Goal: Register for event/course

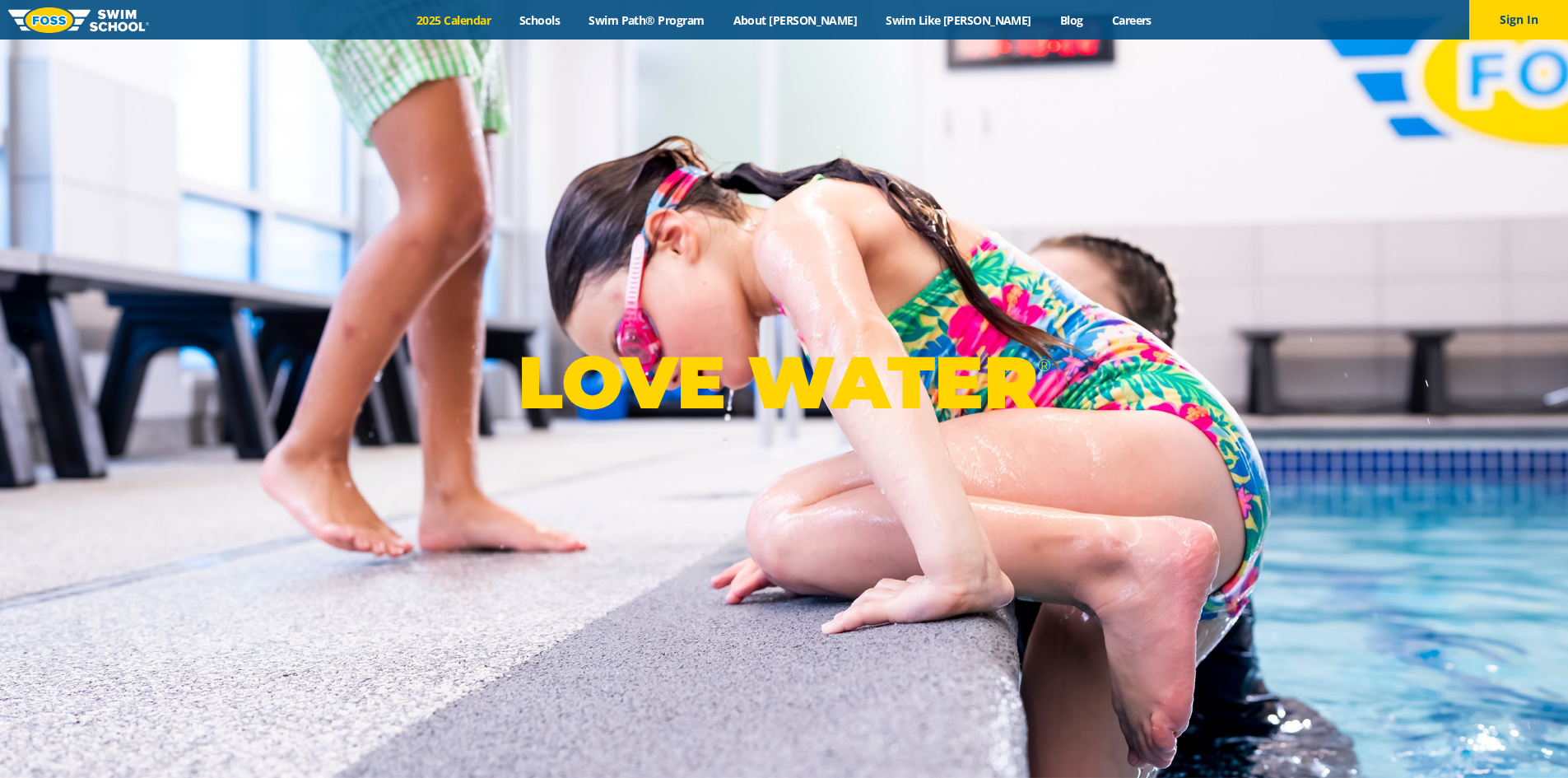
drag, startPoint x: 0, startPoint y: 0, endPoint x: 515, endPoint y: 12, distance: 515.1
click at [505, 12] on link "2025 Calendar" at bounding box center [454, 19] width 103 height 16
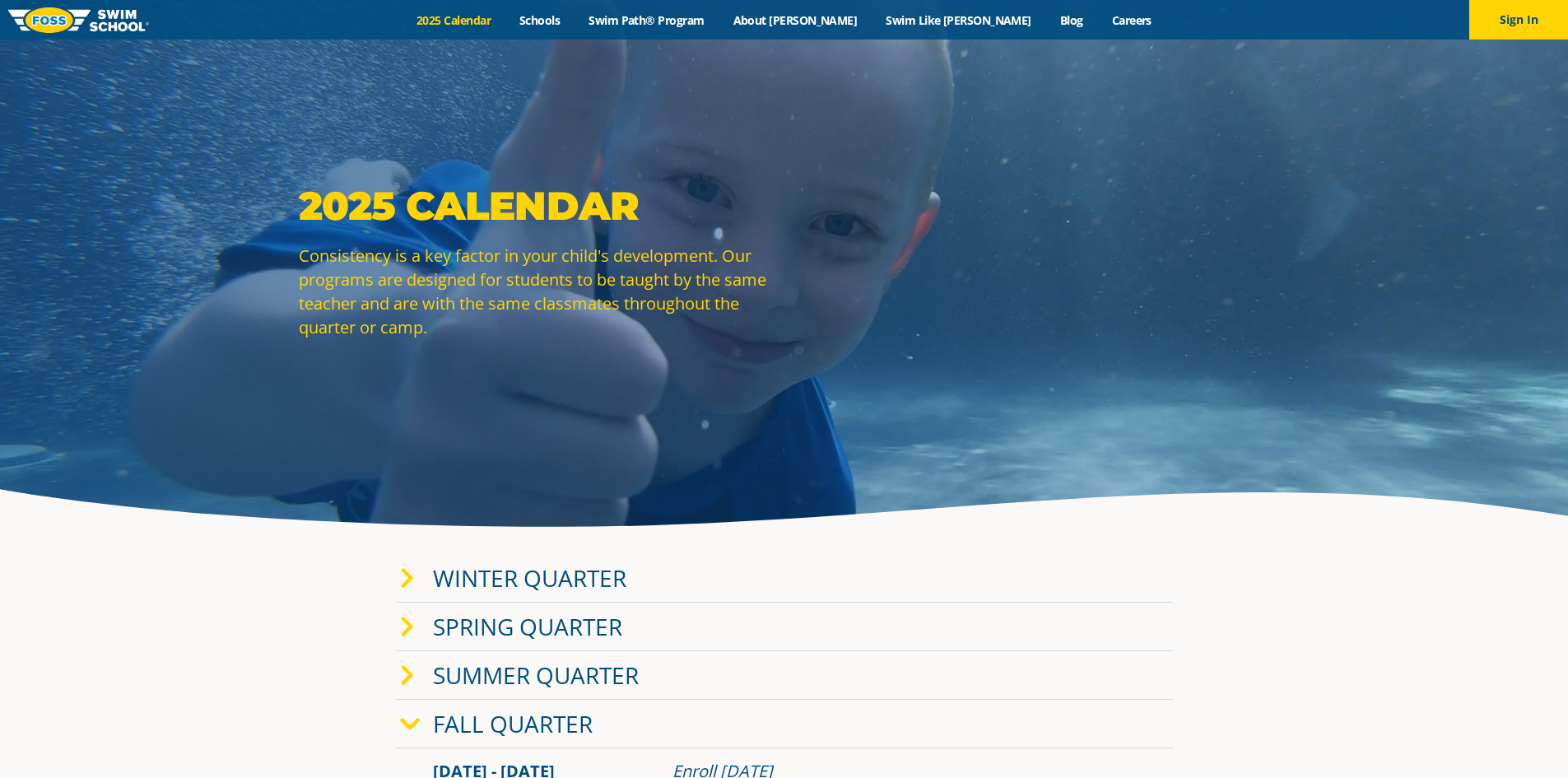
click at [407, 573] on icon at bounding box center [408, 579] width 15 height 23
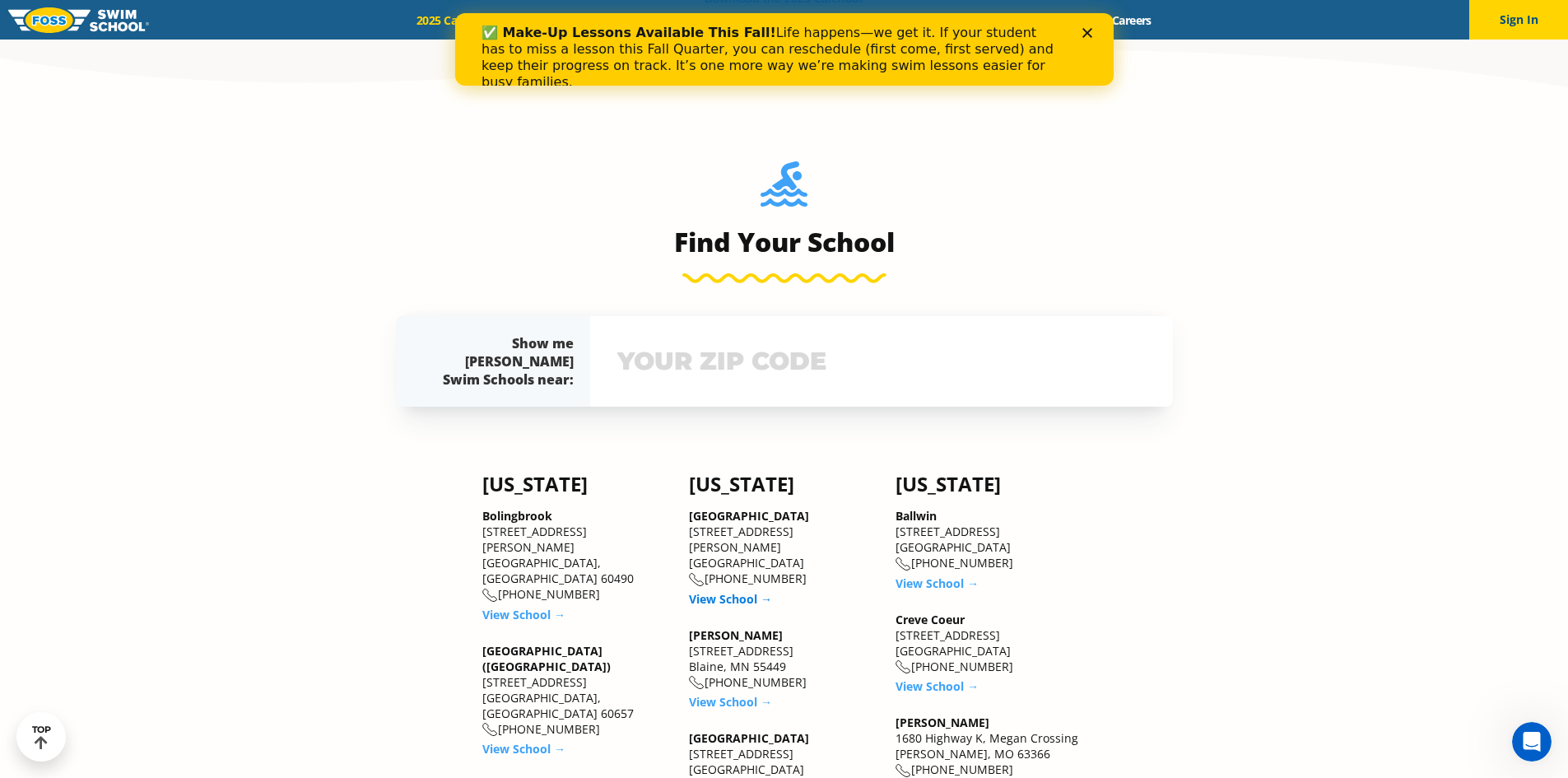
scroll to position [1647, 0]
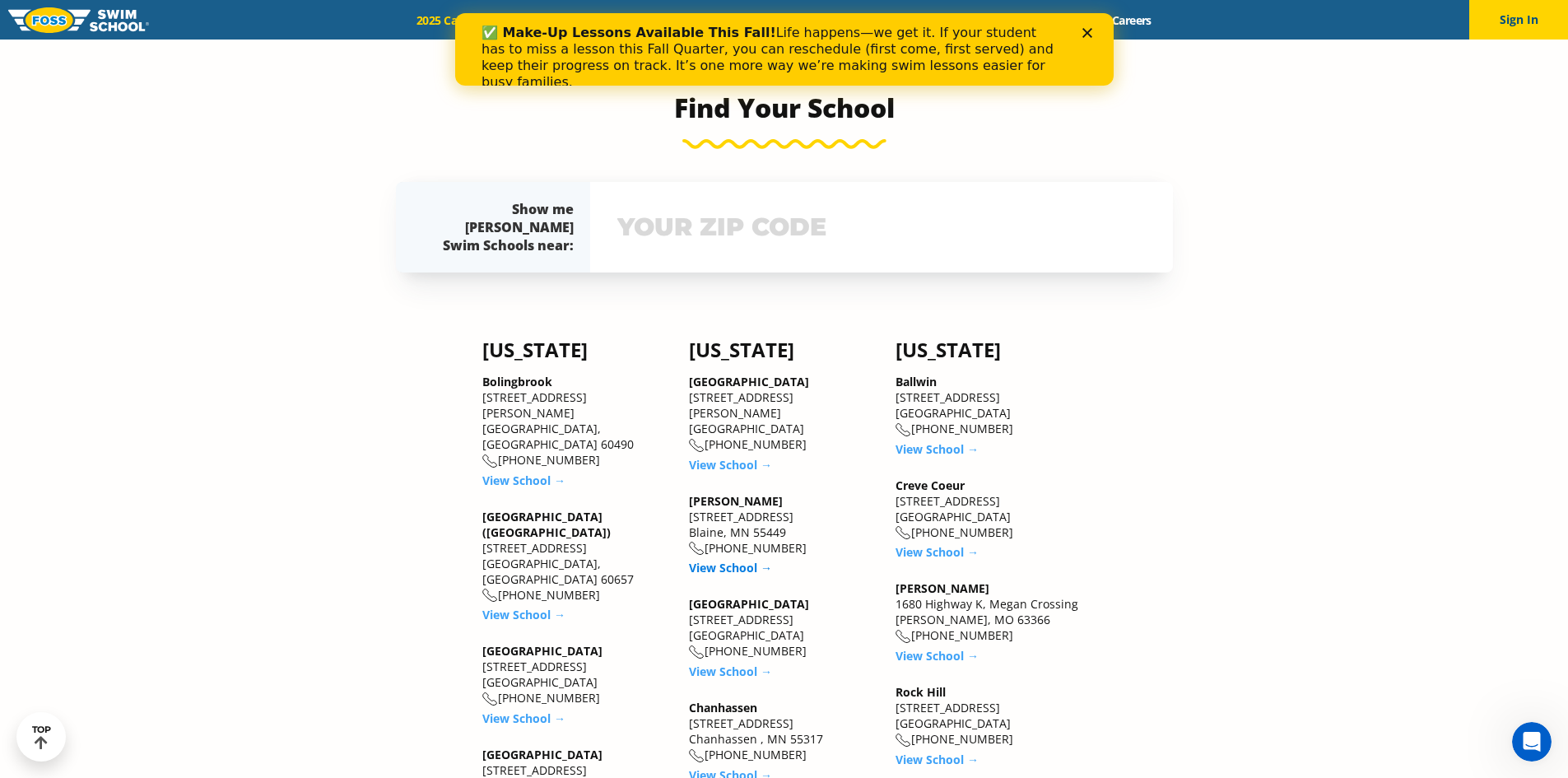
click at [732, 560] on link "View School →" at bounding box center [730, 568] width 84 height 16
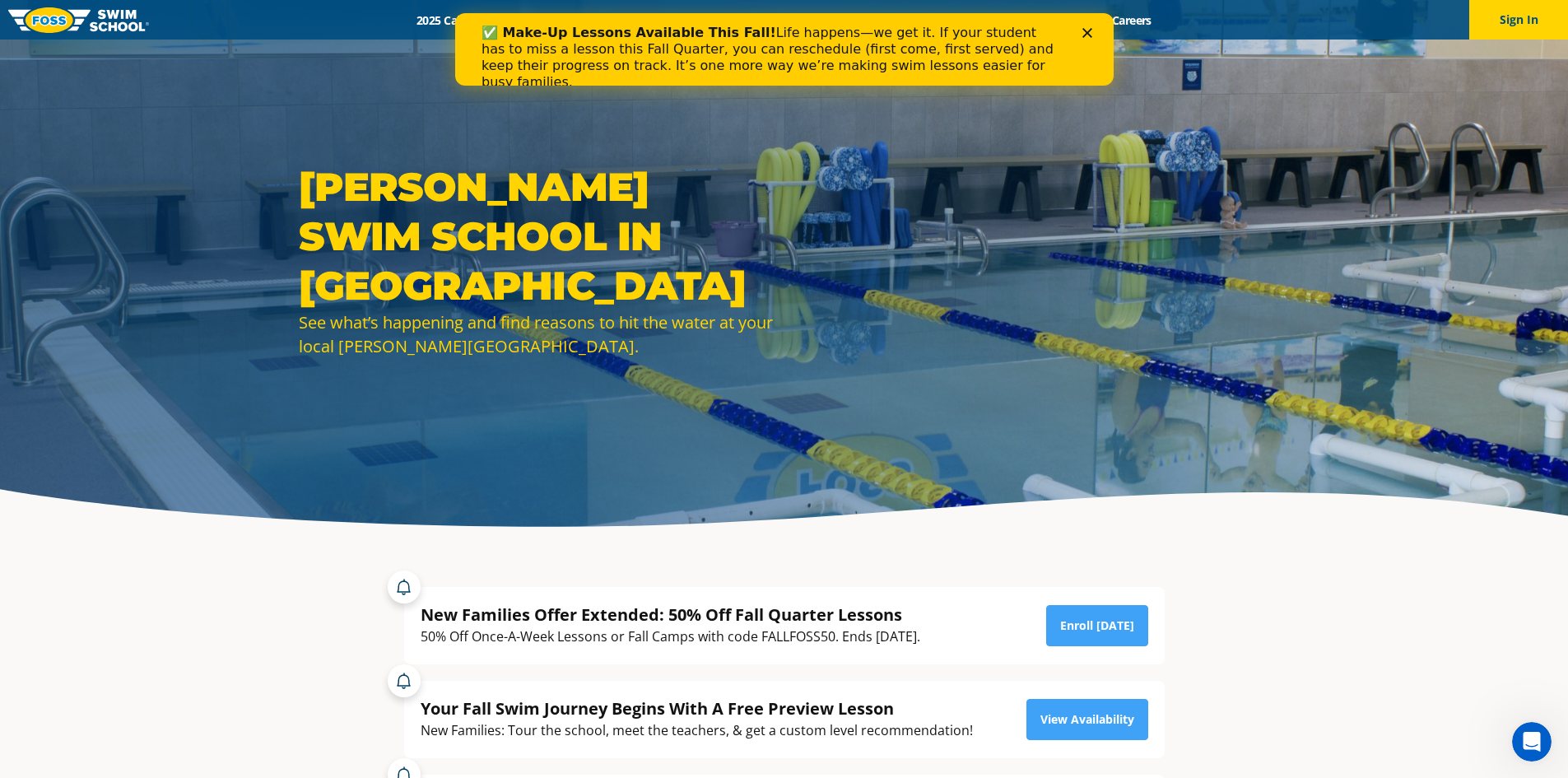
click at [1084, 28] on icon "Close" at bounding box center [1086, 32] width 10 height 10
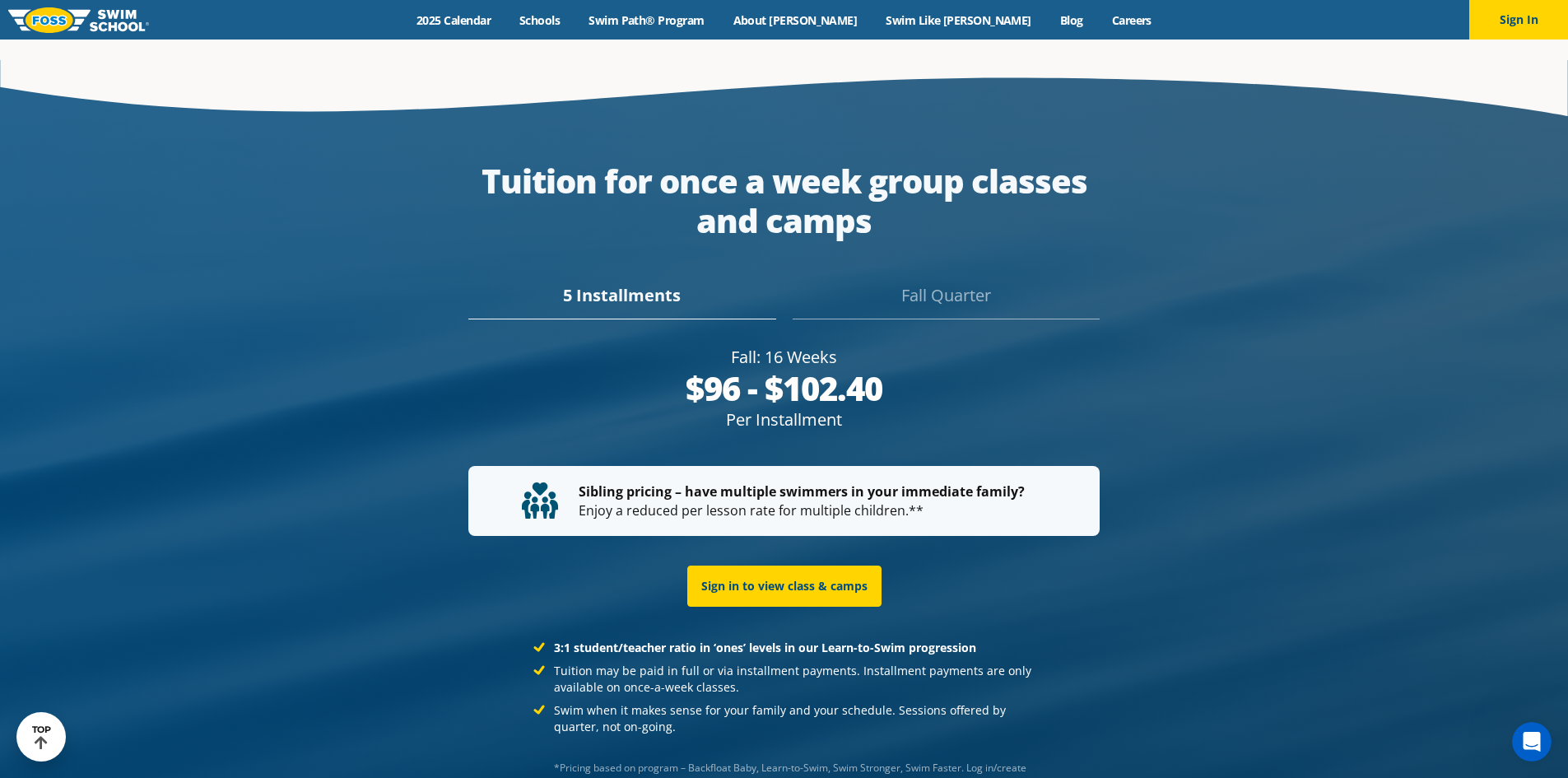
scroll to position [3106, 0]
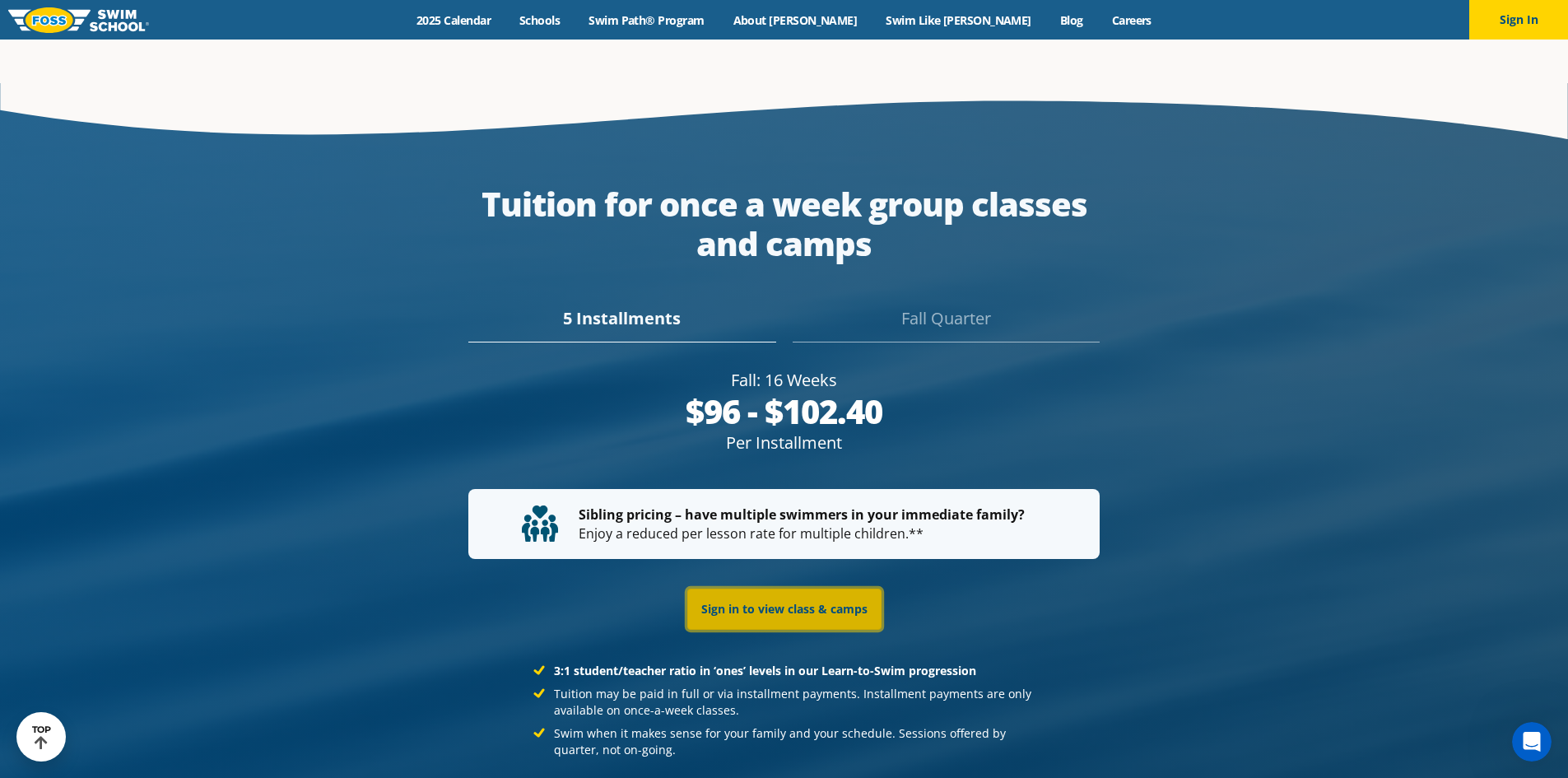
click at [814, 593] on link "Sign in to view class & camps" at bounding box center [785, 609] width 195 height 41
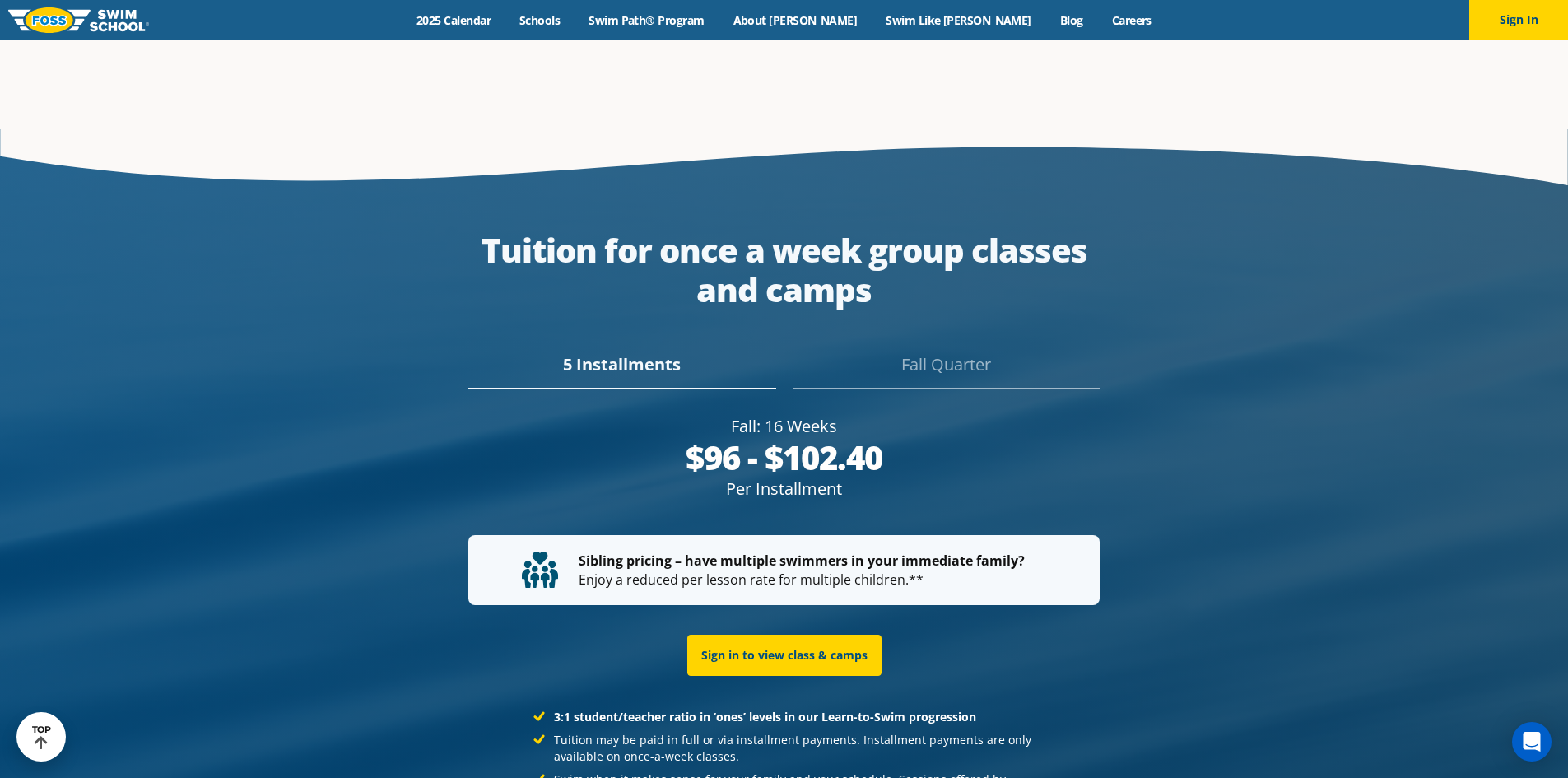
click at [523, 28] on div "Menu 2025 Calendar Schools Swim Path® Program About FOSS Swim Like Regan Blog C…" at bounding box center [784, 19] width 1568 height 39
click at [505, 22] on link "2025 Calendar" at bounding box center [454, 19] width 103 height 16
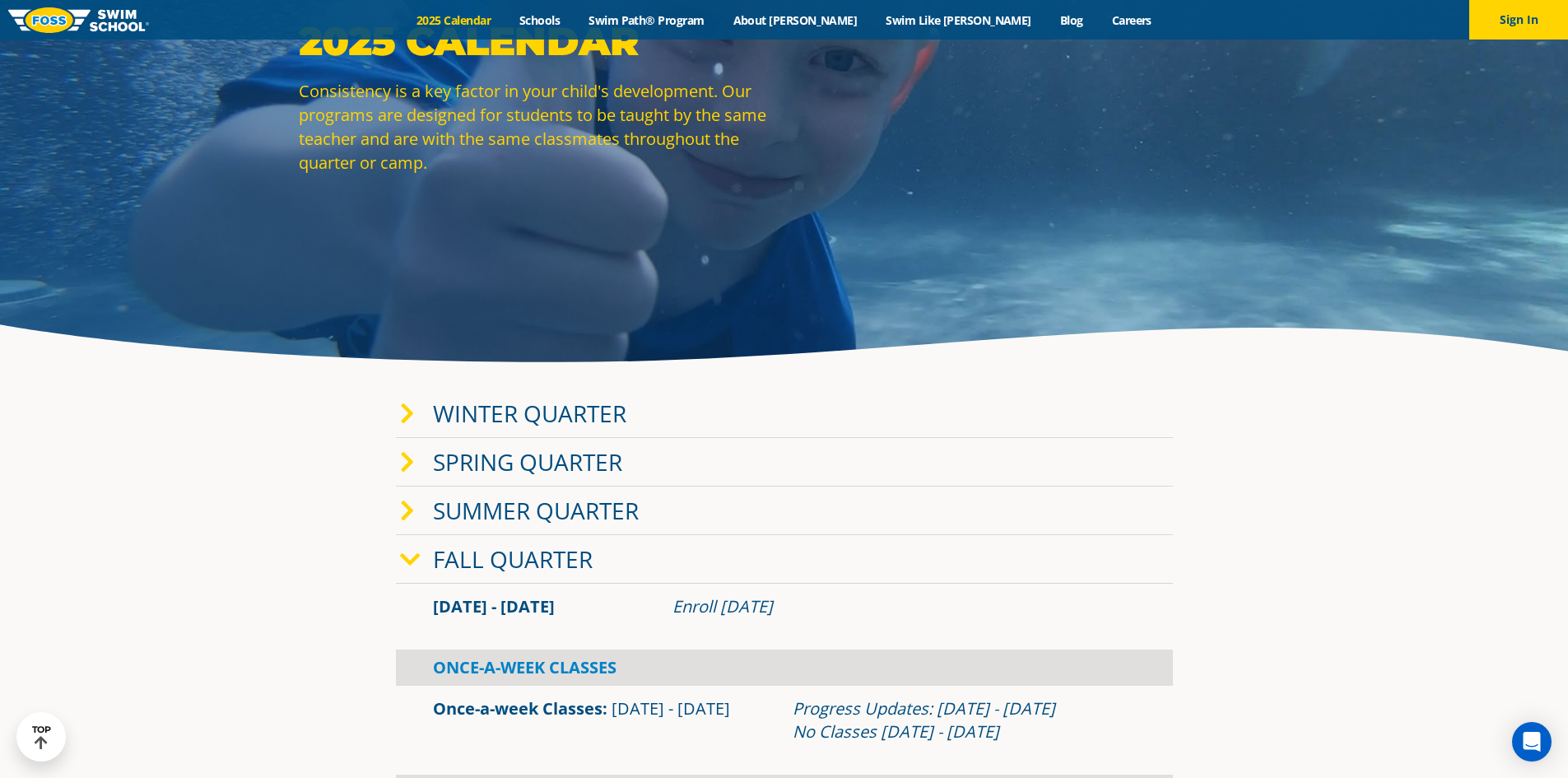
click at [414, 408] on span at bounding box center [417, 413] width 33 height 24
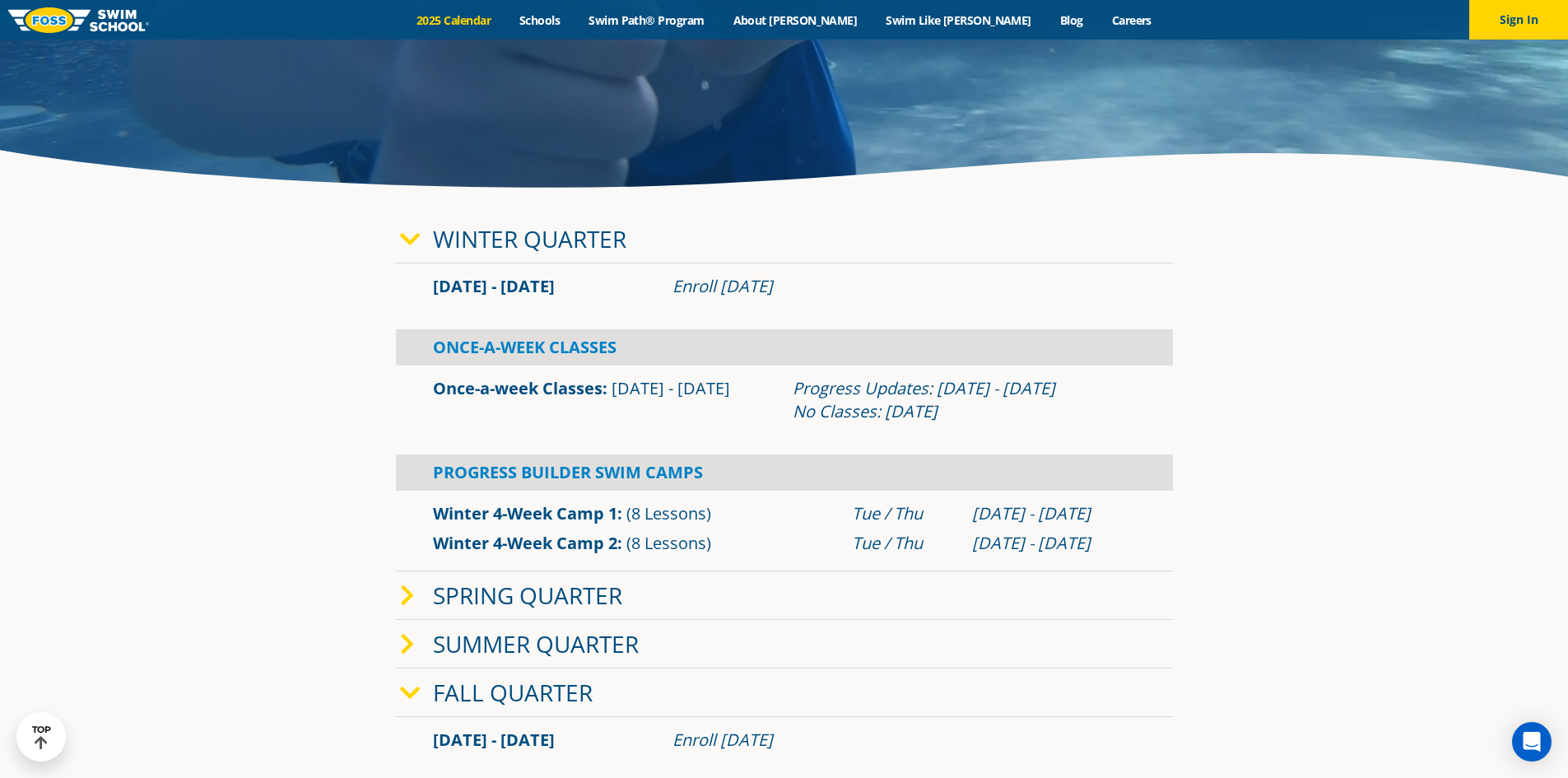
scroll to position [412, 0]
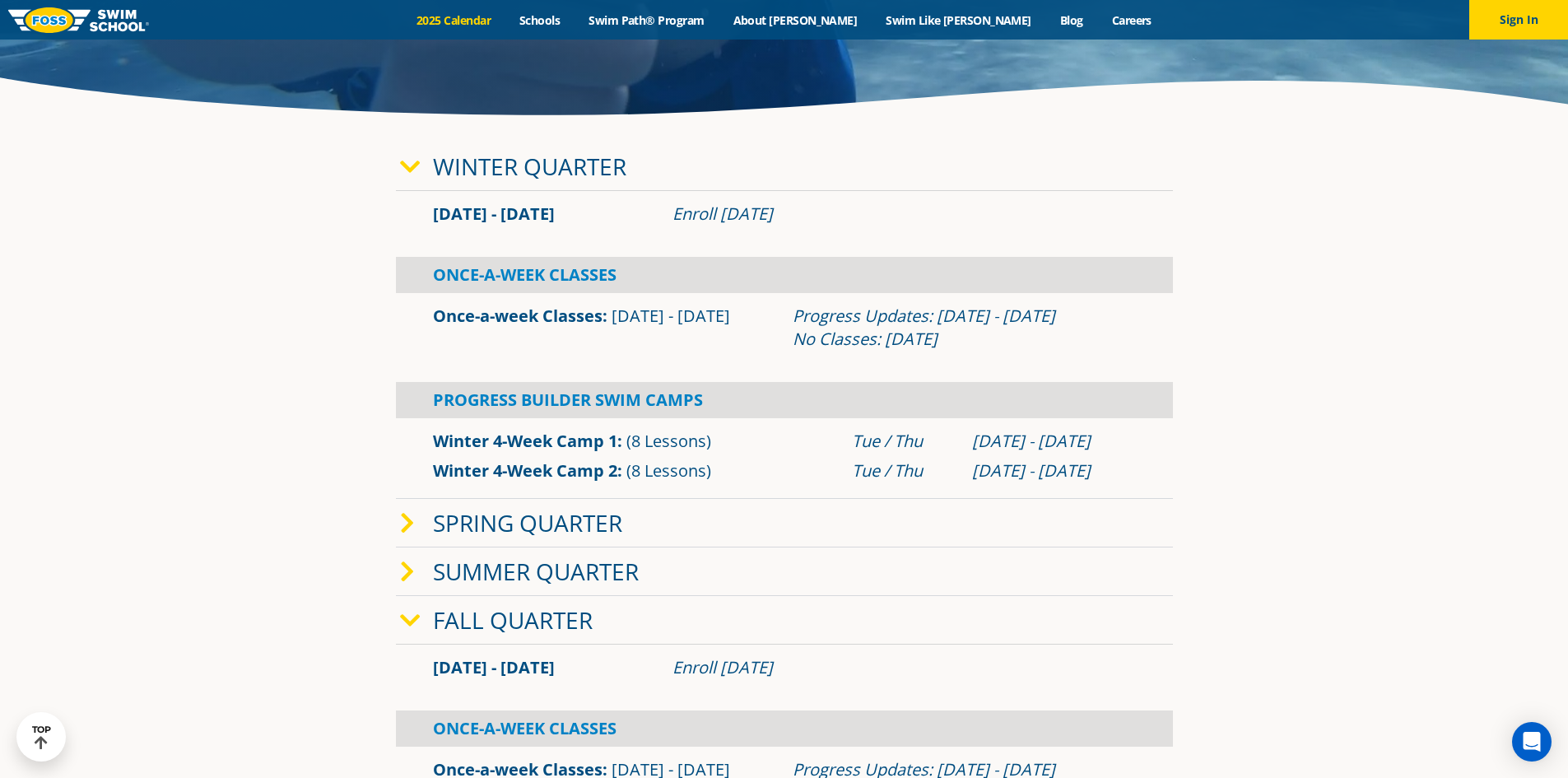
click at [407, 521] on icon at bounding box center [408, 524] width 15 height 23
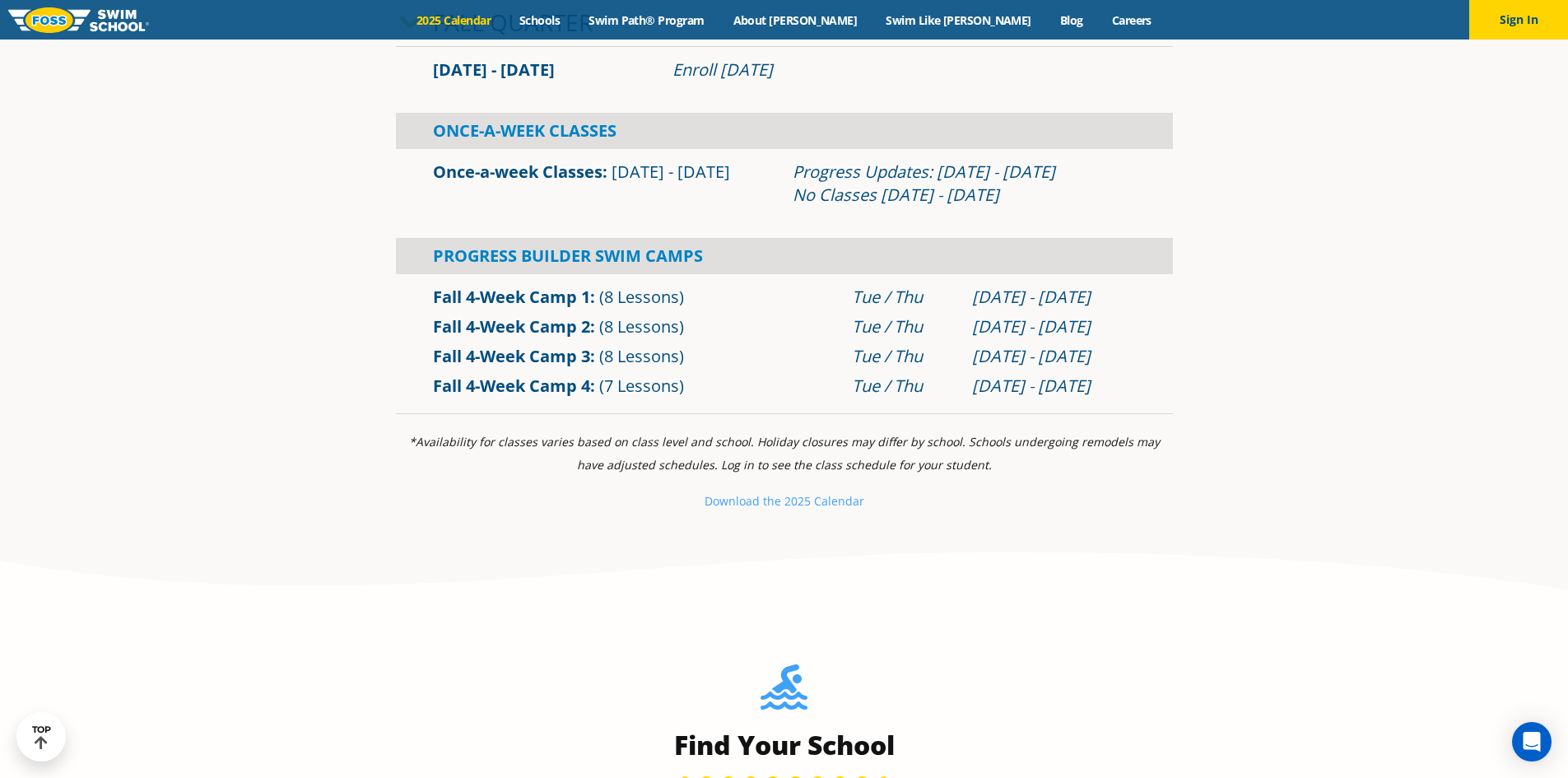
scroll to position [1317, 0]
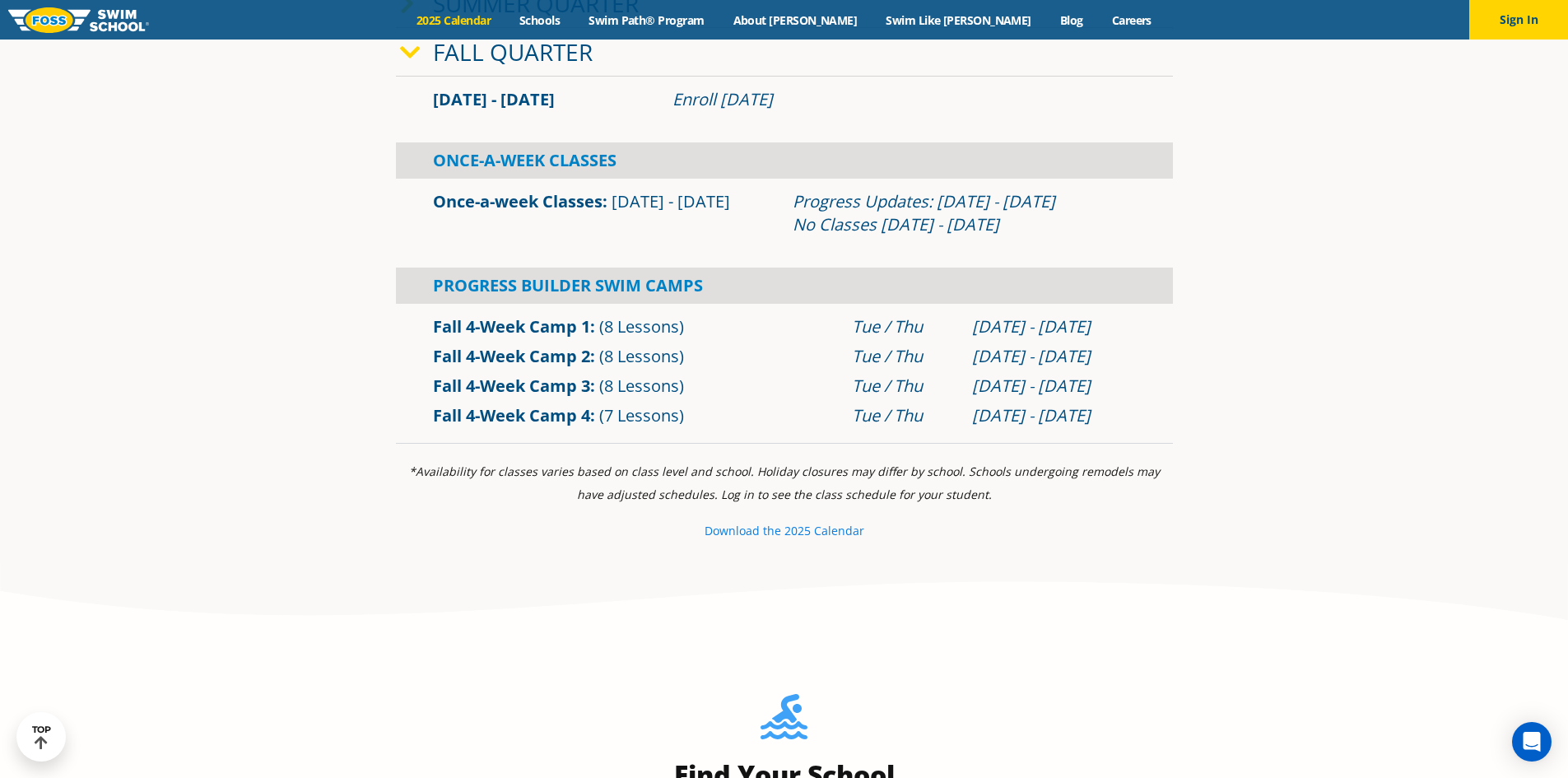
click at [807, 524] on small "e 2025 Calendar" at bounding box center [820, 530] width 90 height 16
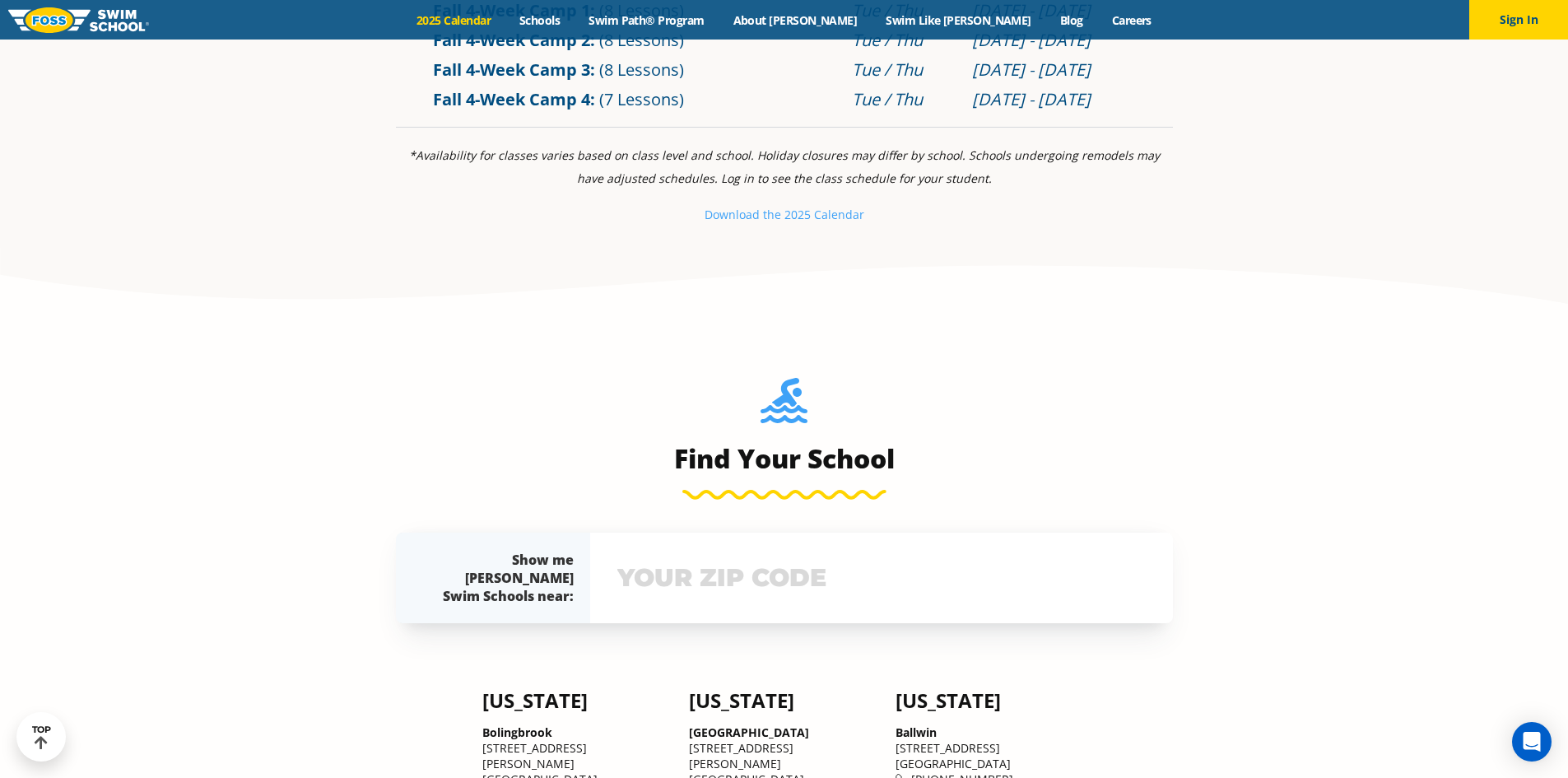
click at [792, 602] on div "View school & class schedule" at bounding box center [881, 578] width 583 height 91
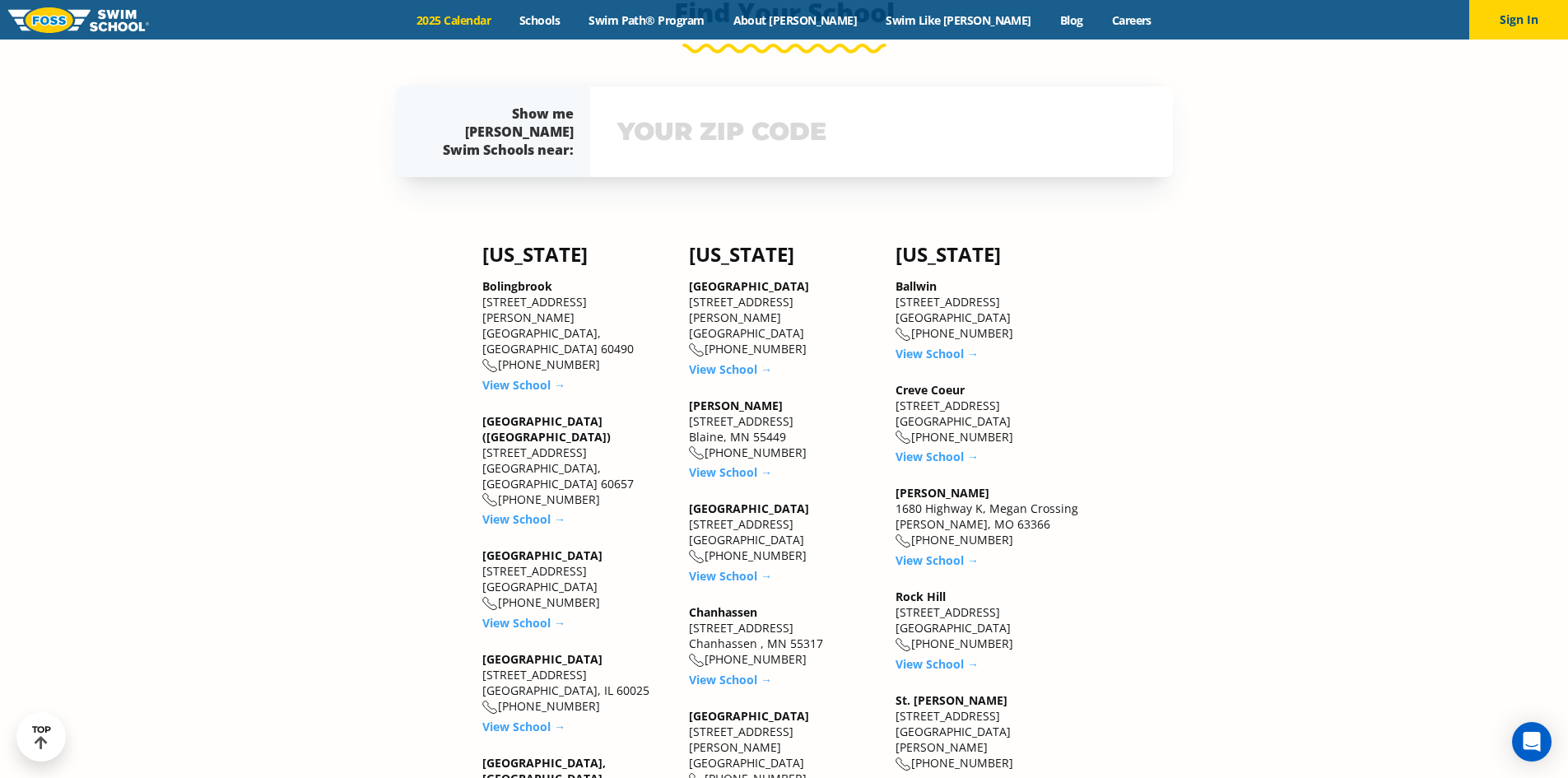
scroll to position [1438, 0]
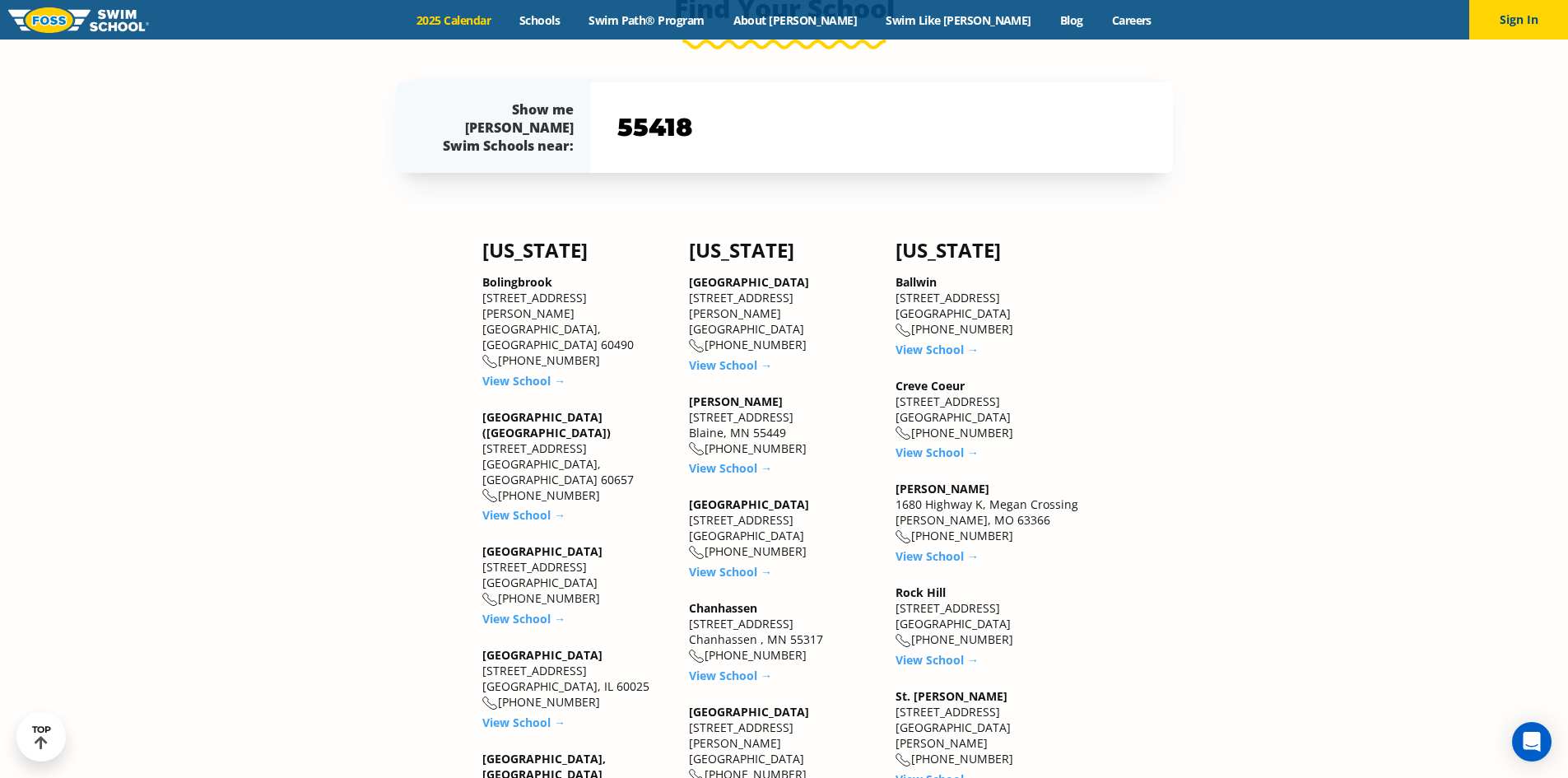
type input "55418"
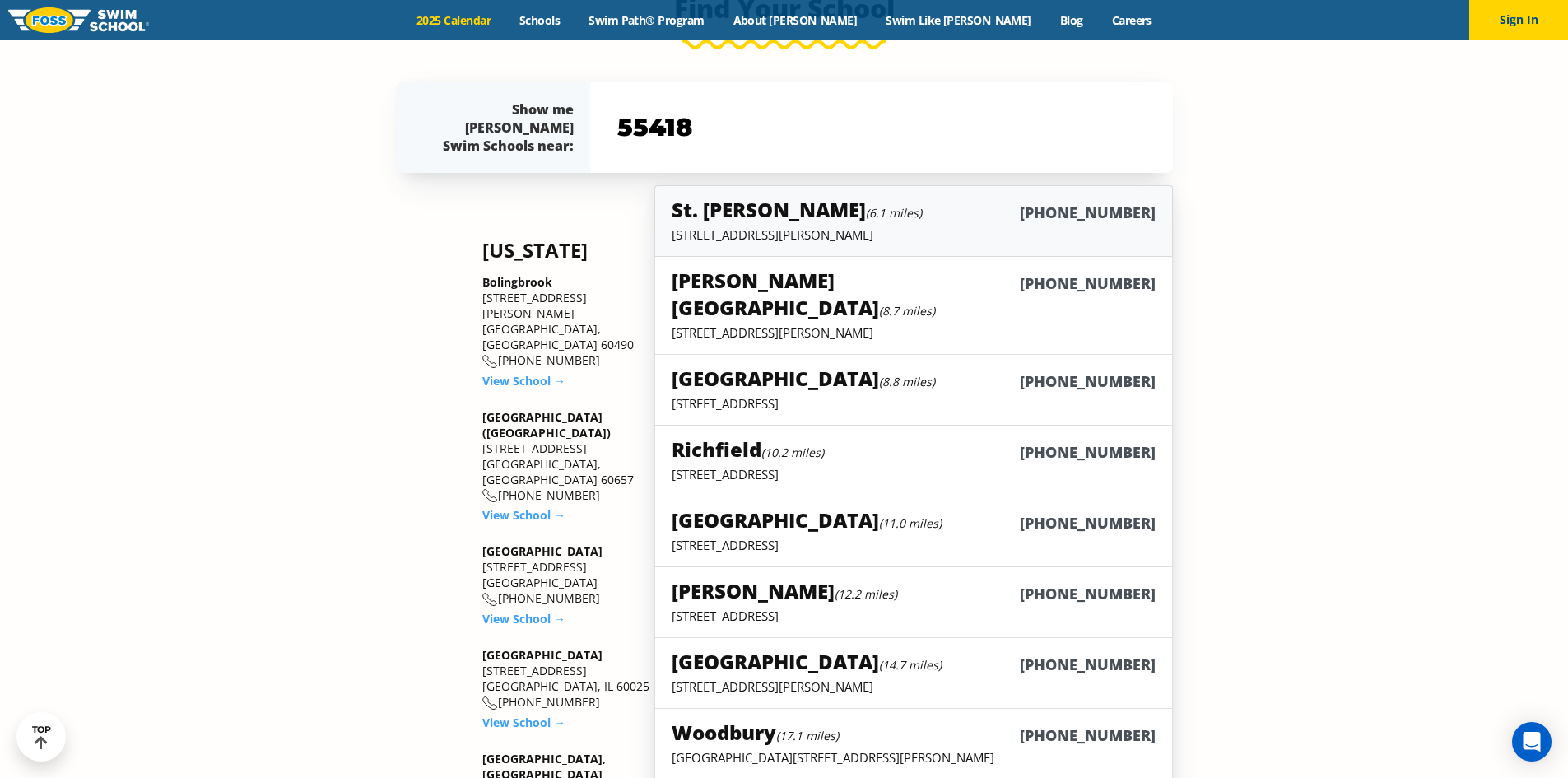
click at [978, 219] on div "St. Paul (6.1 miles) (651) 646-7946" at bounding box center [913, 210] width 483 height 30
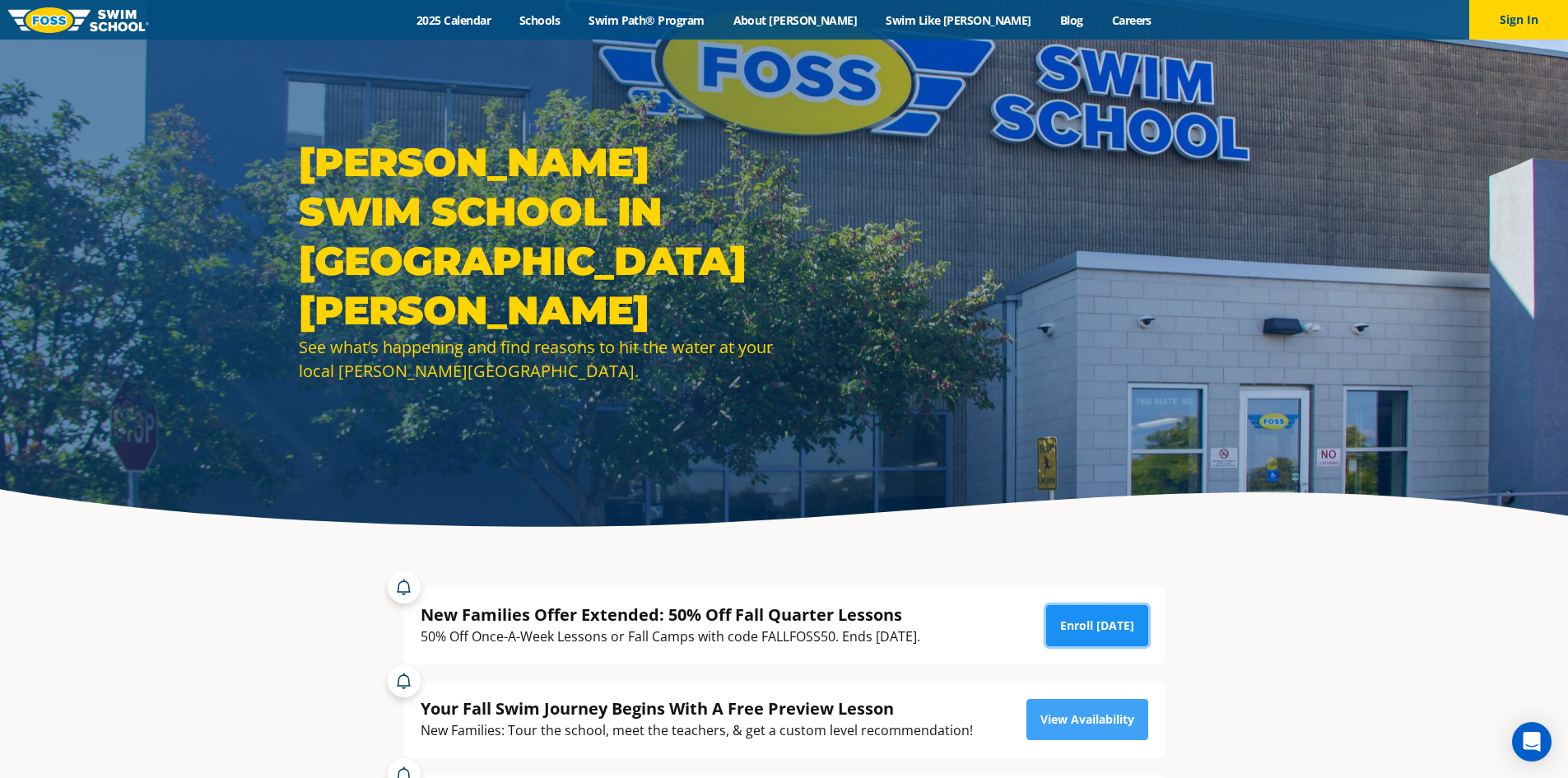
click at [1105, 625] on link "Enroll Today" at bounding box center [1096, 626] width 102 height 41
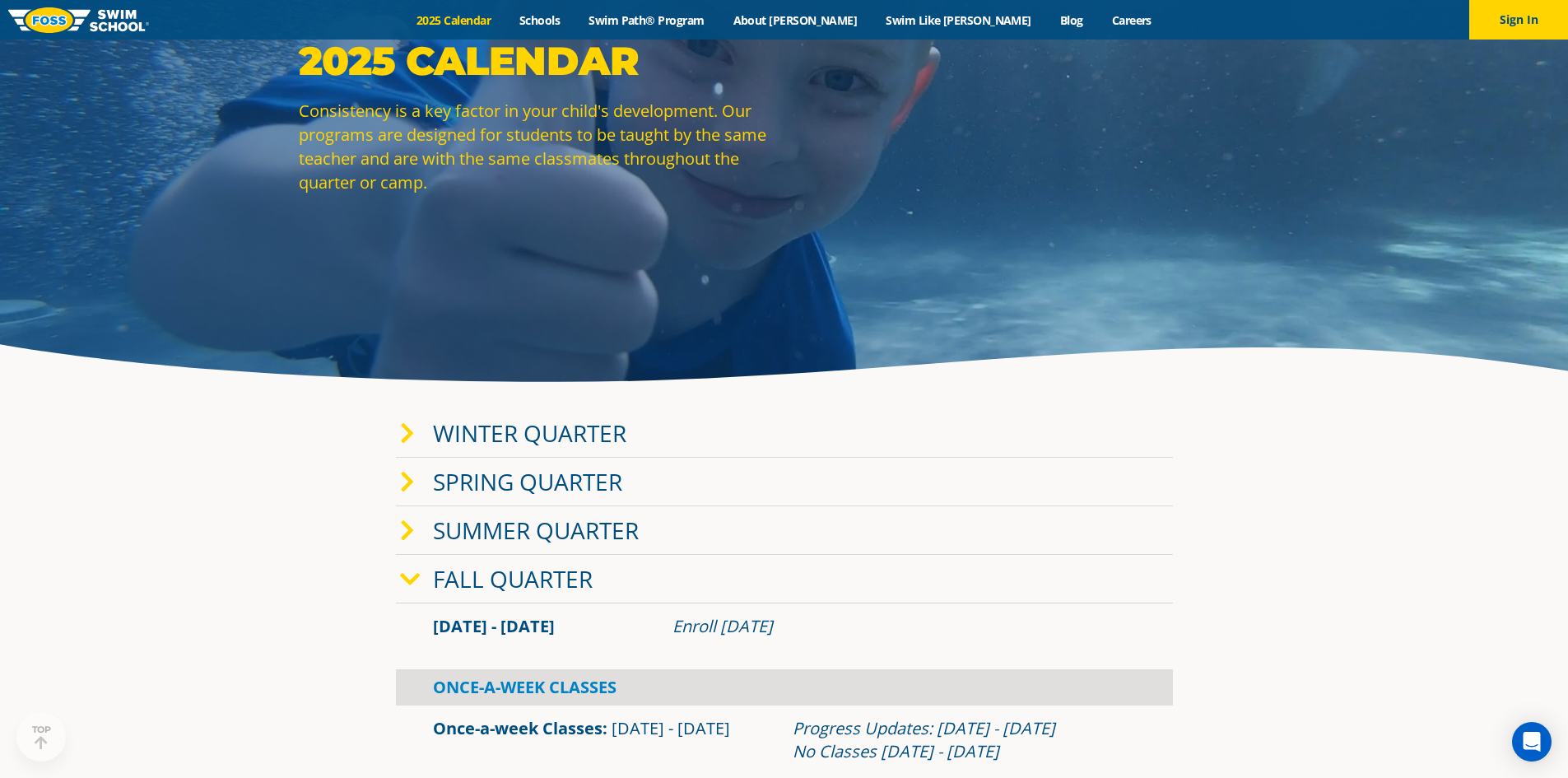
scroll to position [286, 0]
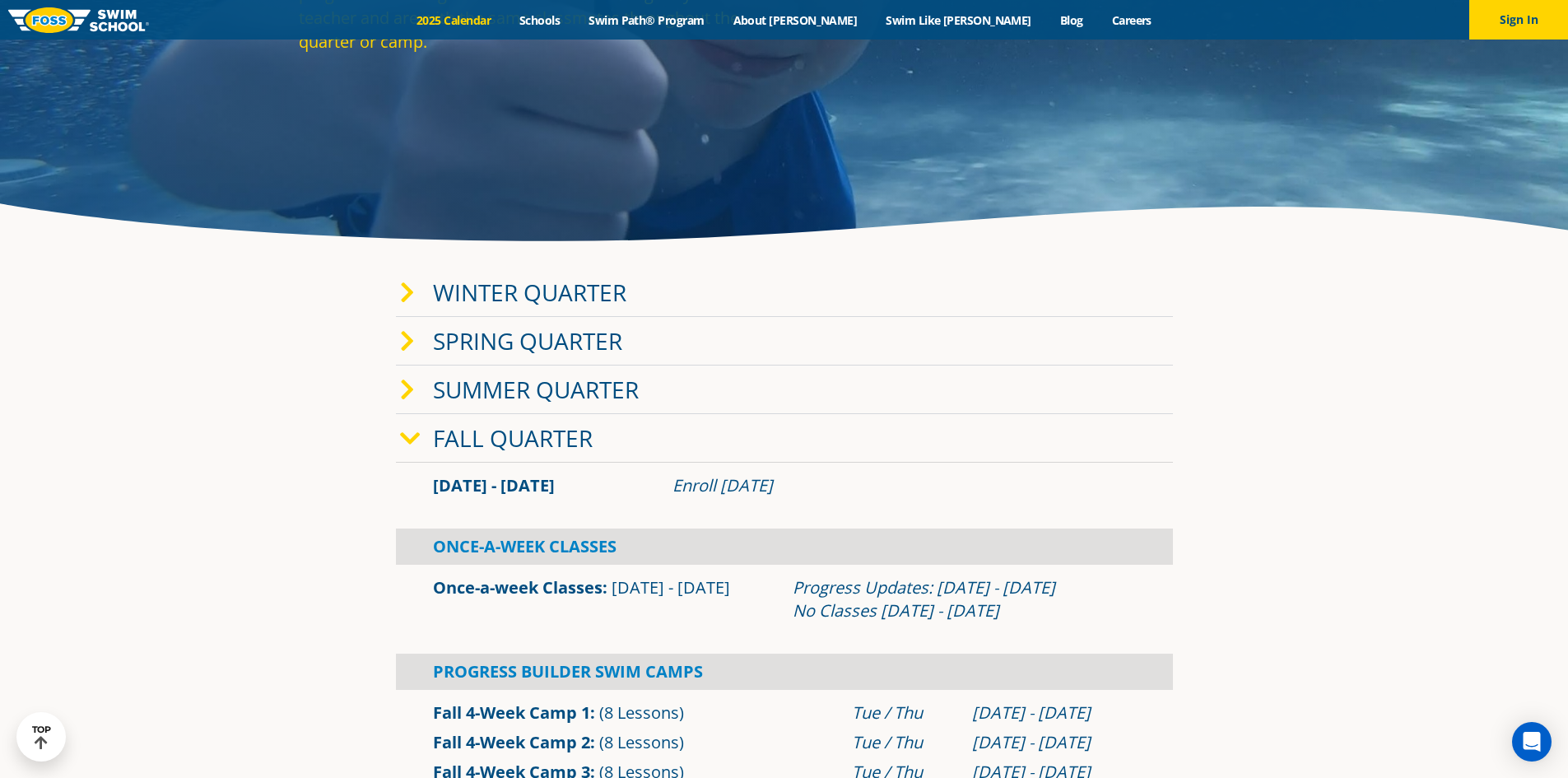
click at [401, 400] on icon at bounding box center [408, 389] width 15 height 23
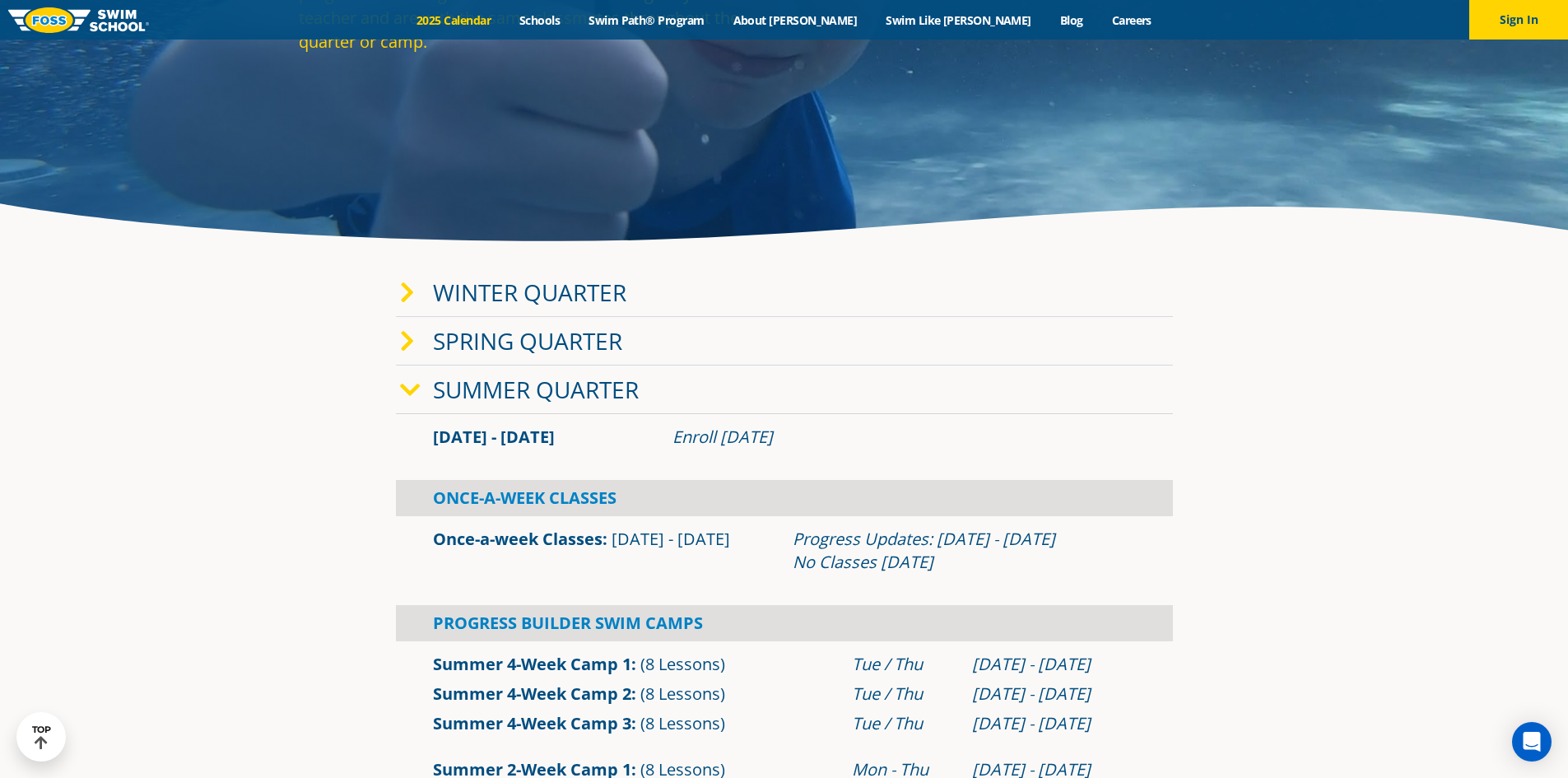
click at [401, 400] on icon at bounding box center [410, 389] width 20 height 23
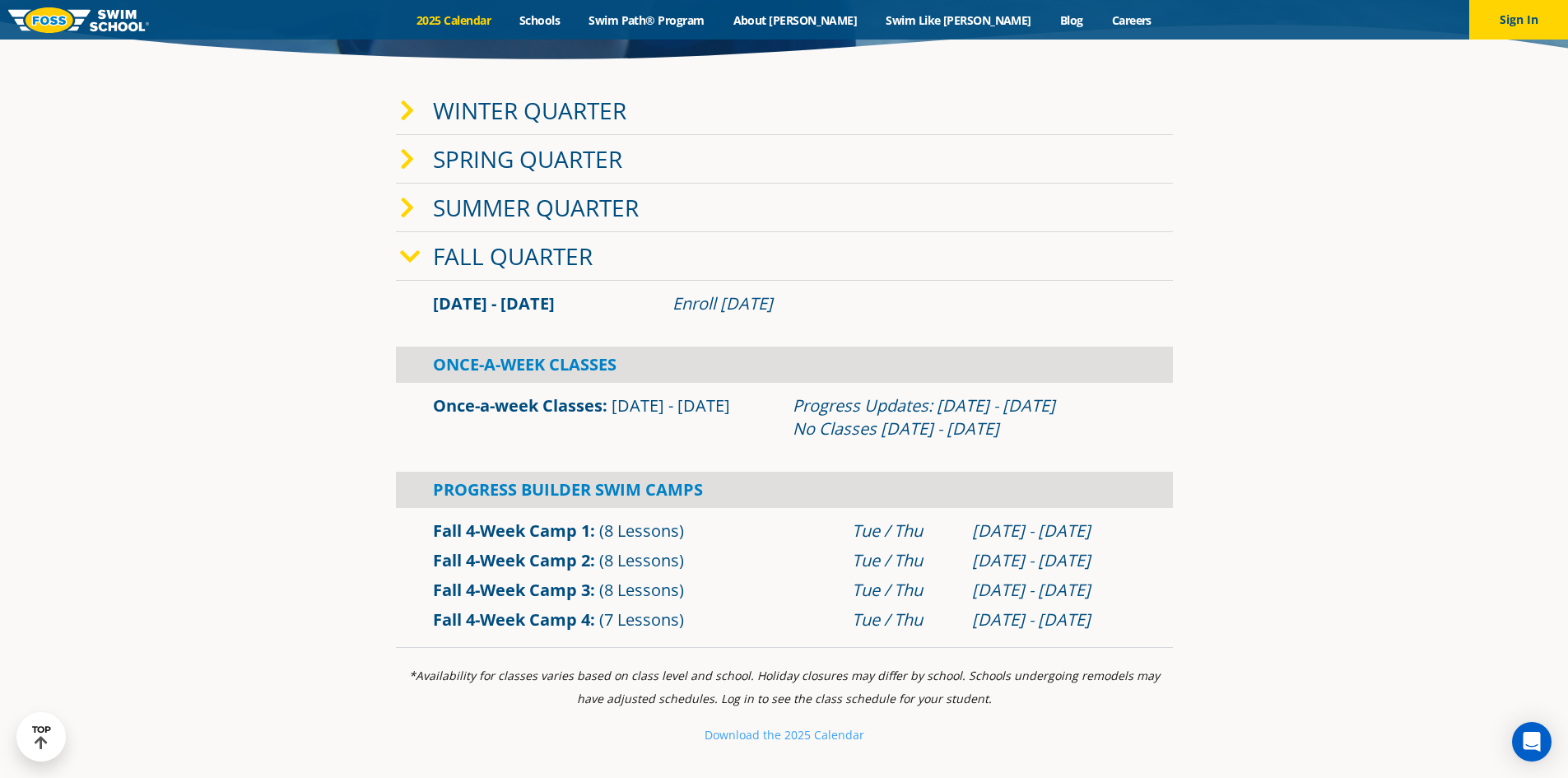
scroll to position [450, 0]
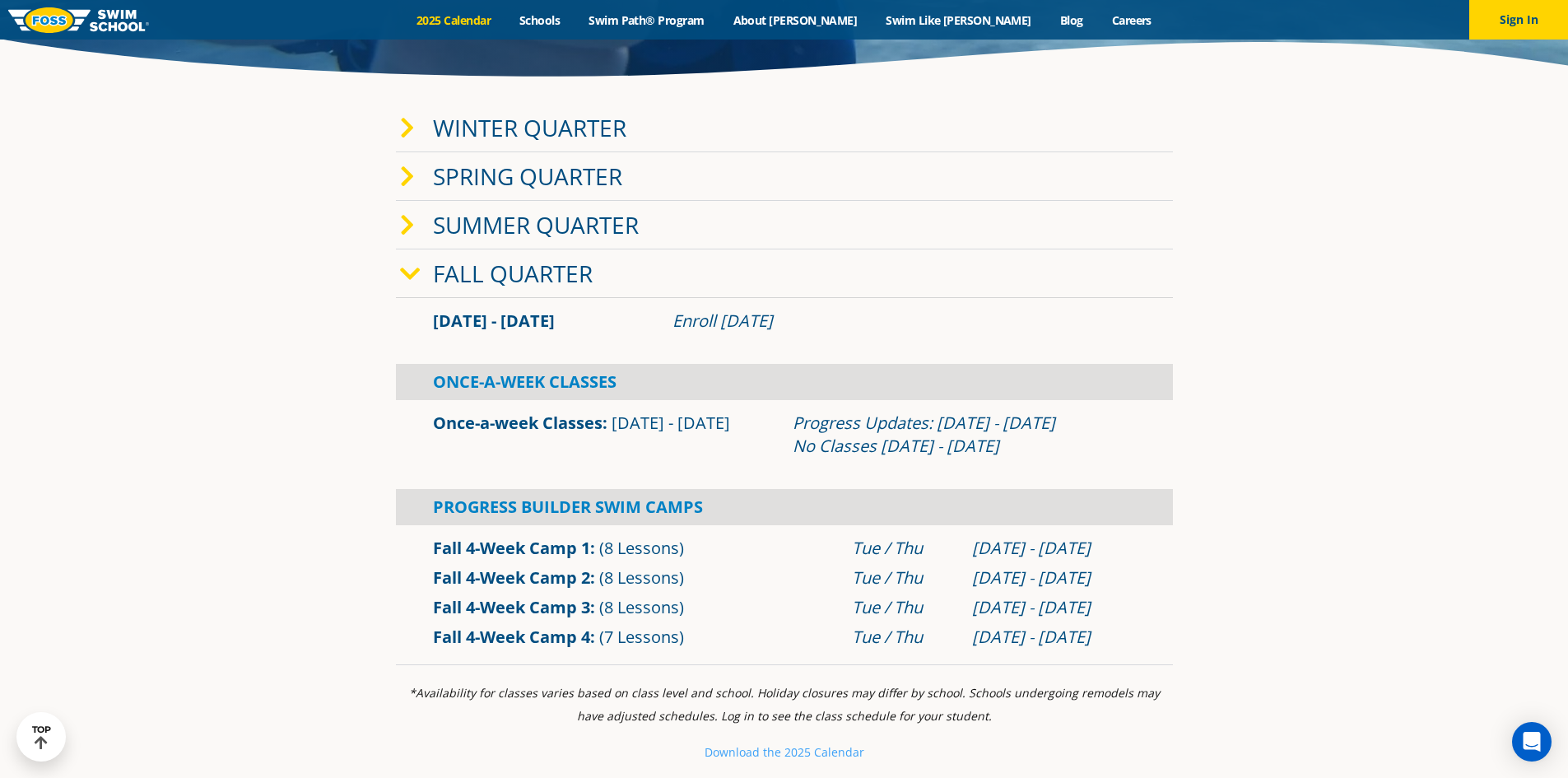
click at [404, 277] on icon at bounding box center [410, 274] width 20 height 23
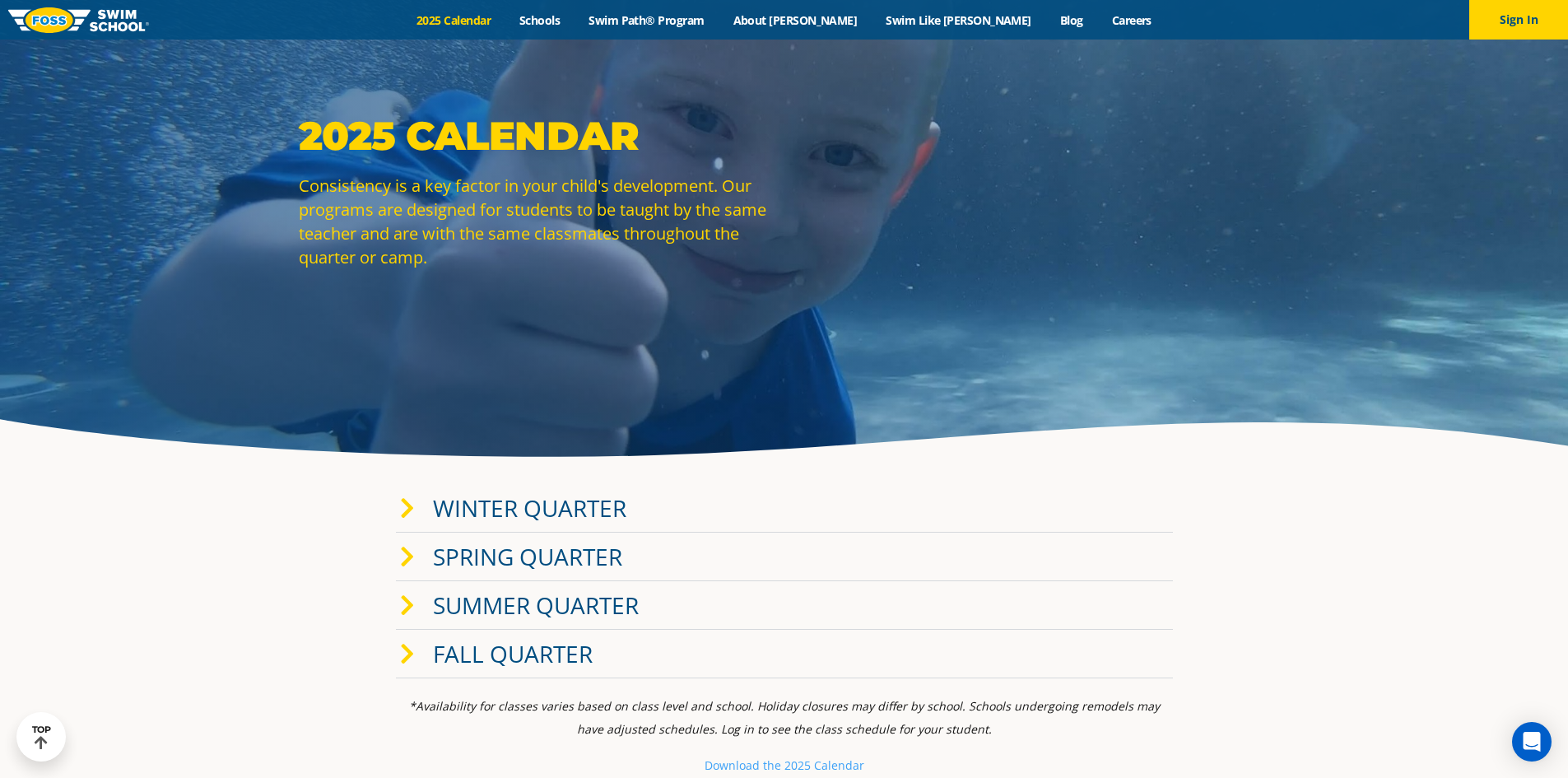
scroll to position [39, 0]
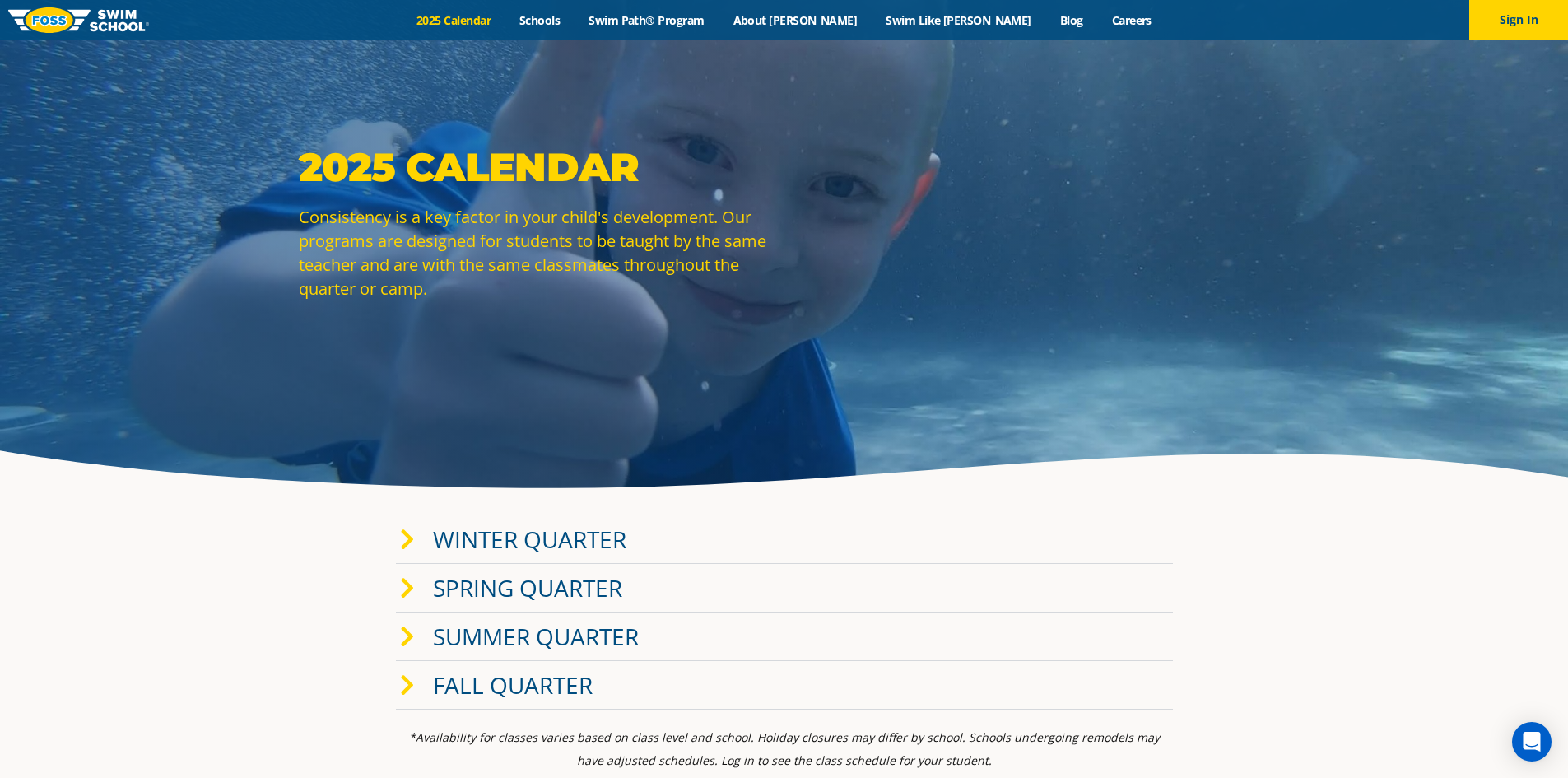
click at [36, 7] on img at bounding box center [78, 20] width 140 height 26
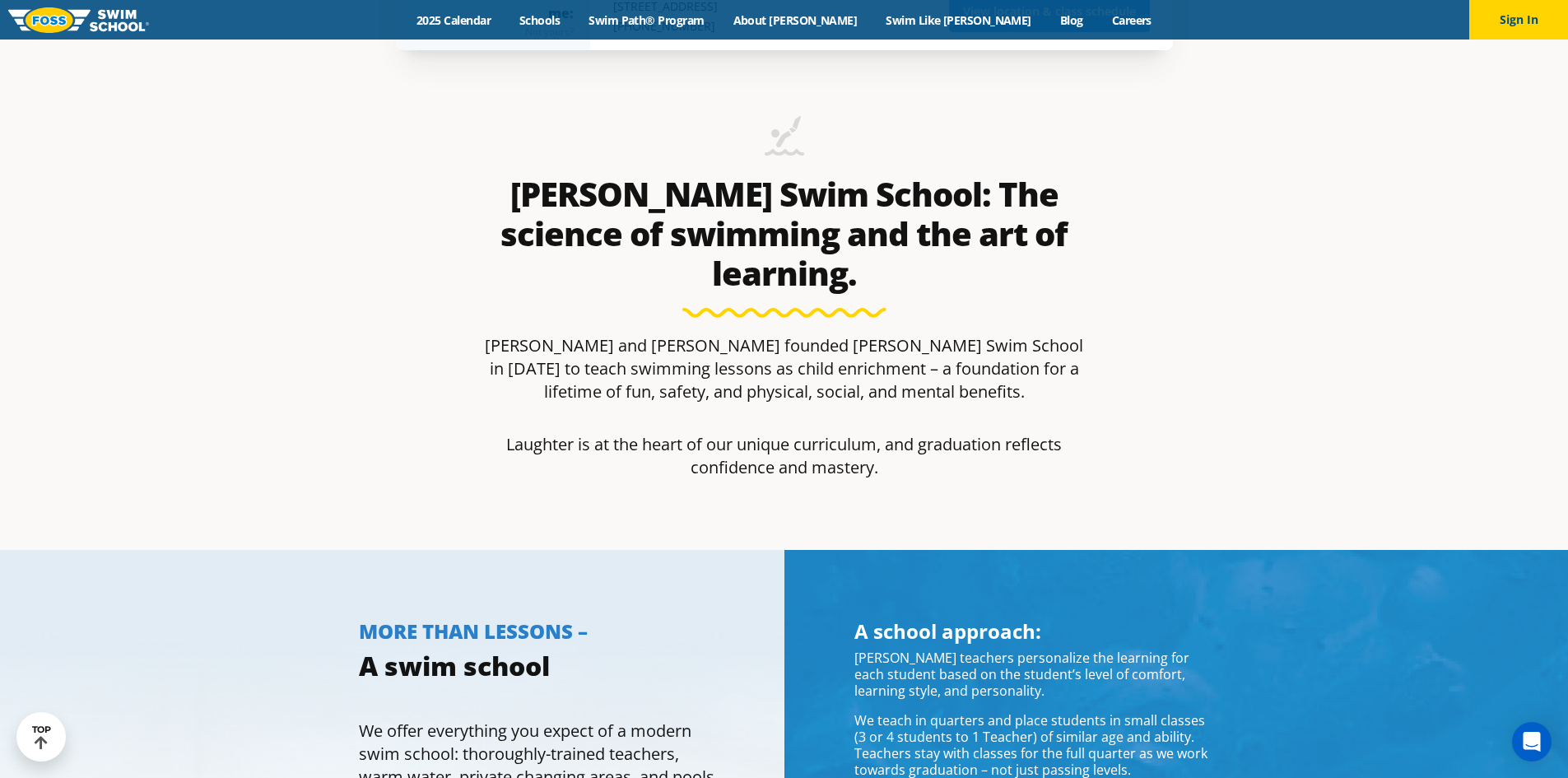
scroll to position [823, 0]
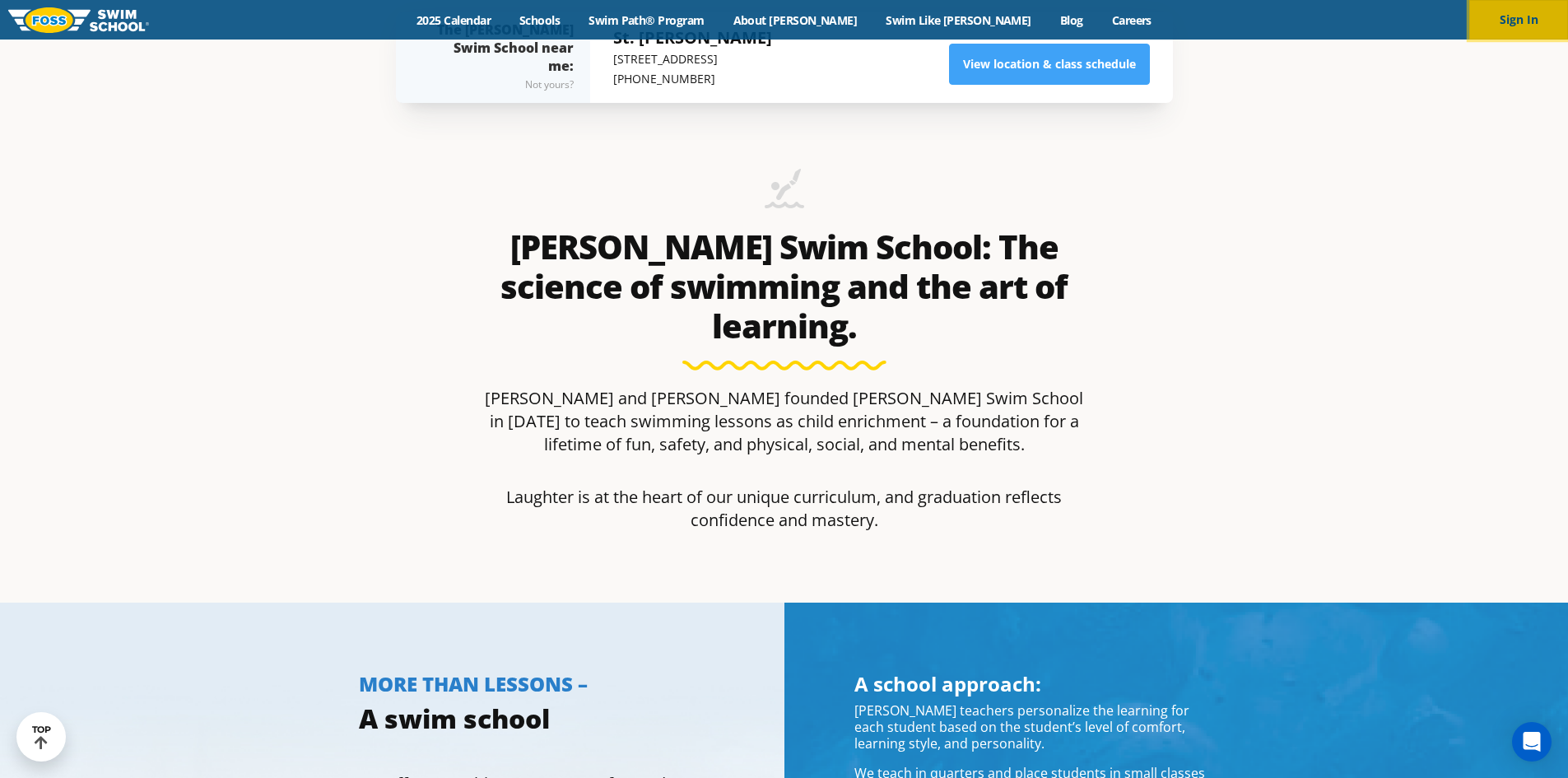
click at [1540, 18] on button "Sign In" at bounding box center [1518, 19] width 99 height 39
